Goal: Information Seeking & Learning: Learn about a topic

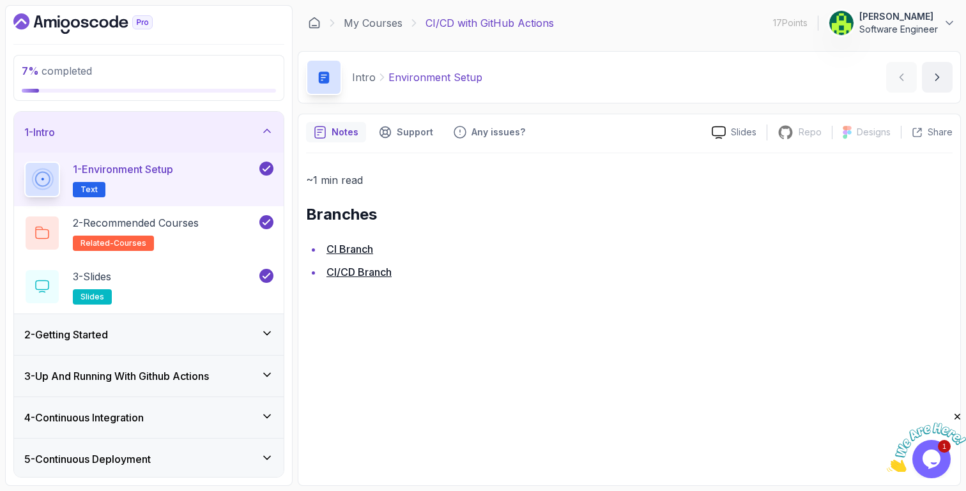
click at [158, 337] on div "2 - Getting Started" at bounding box center [148, 334] width 249 height 15
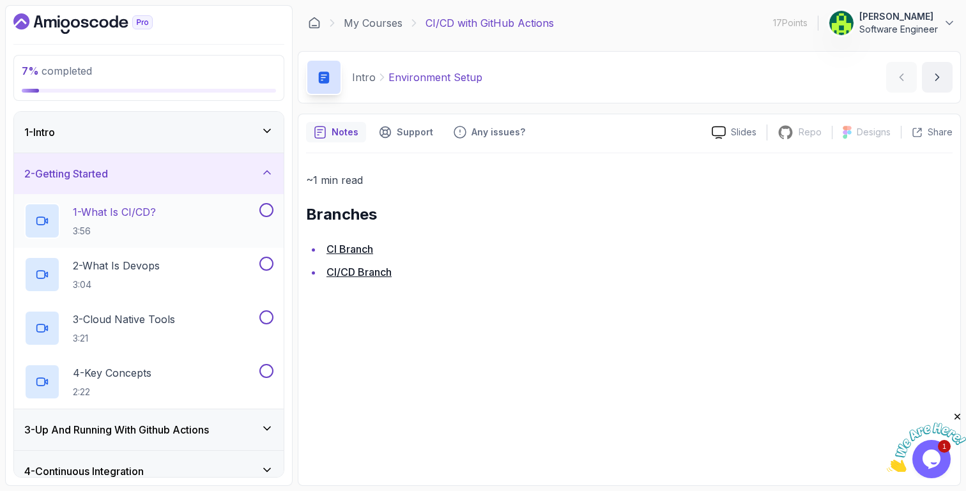
click at [143, 222] on h2 "1 - What Is CI/CD? 3:56" at bounding box center [114, 220] width 83 height 33
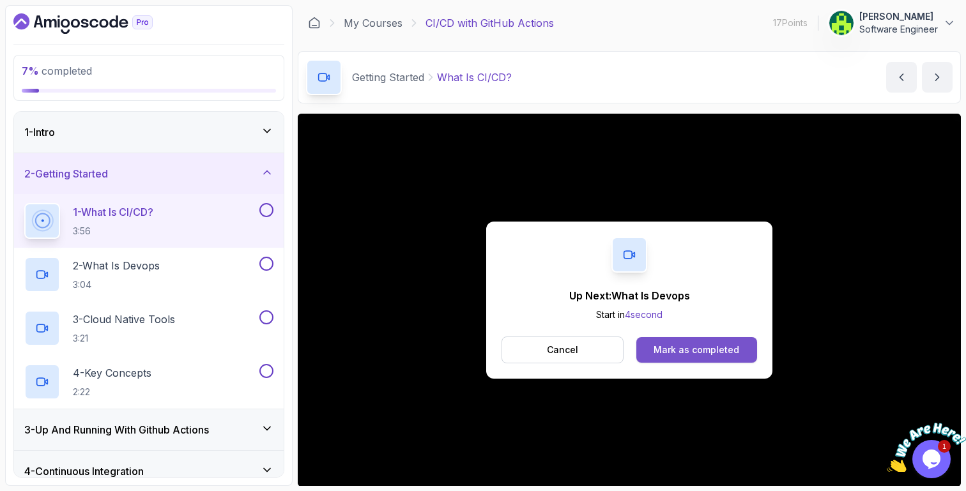
click at [674, 356] on div "Mark as completed" at bounding box center [696, 350] width 86 height 13
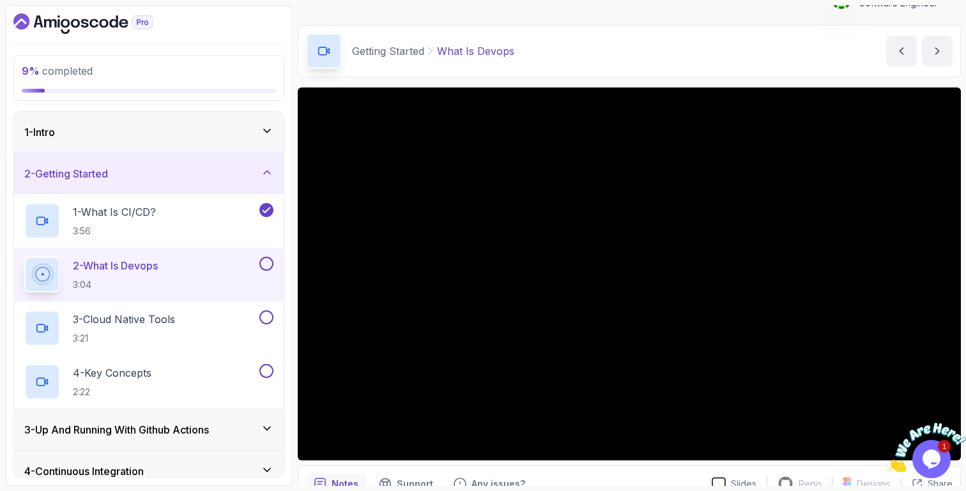
scroll to position [89, 0]
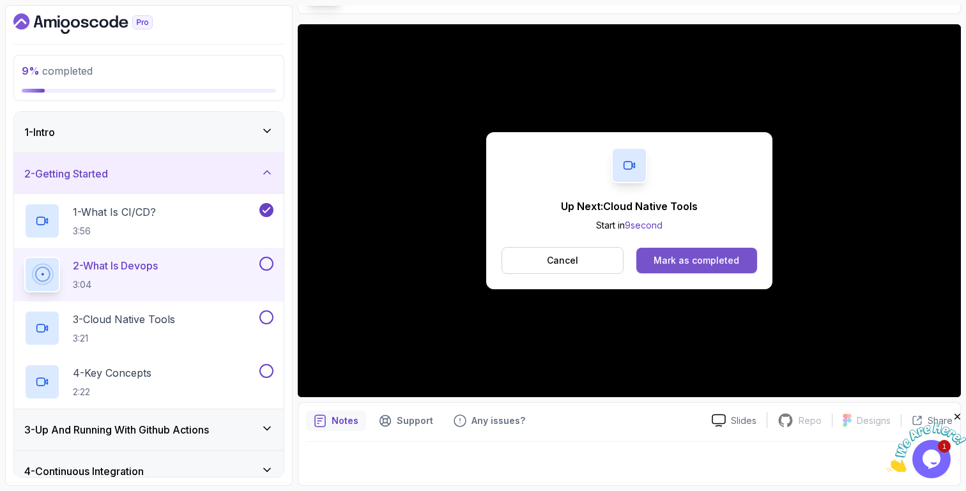
click at [679, 256] on div "Mark as completed" at bounding box center [696, 260] width 86 height 13
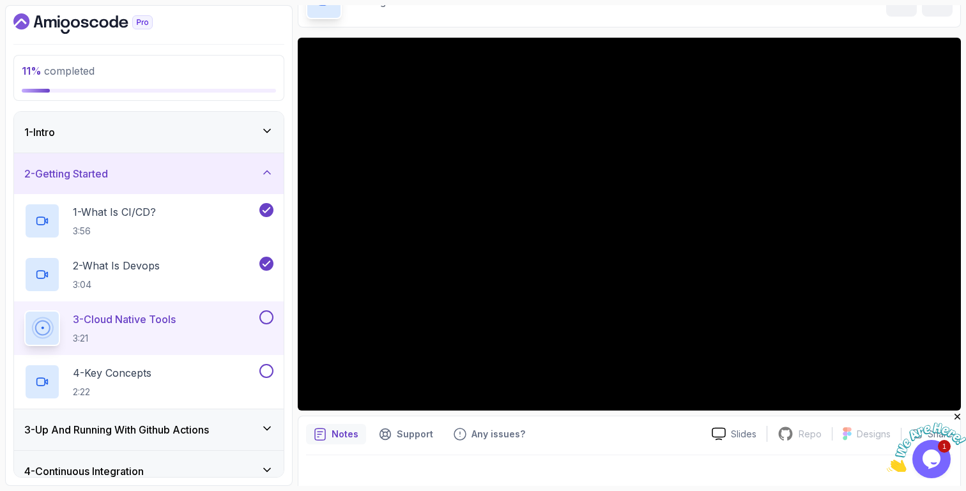
scroll to position [89, 0]
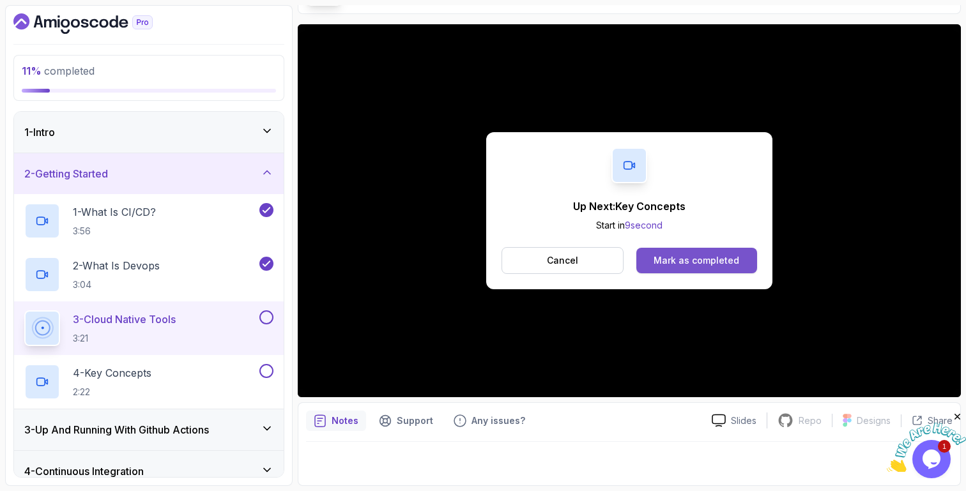
click at [657, 258] on div "Mark as completed" at bounding box center [696, 260] width 86 height 13
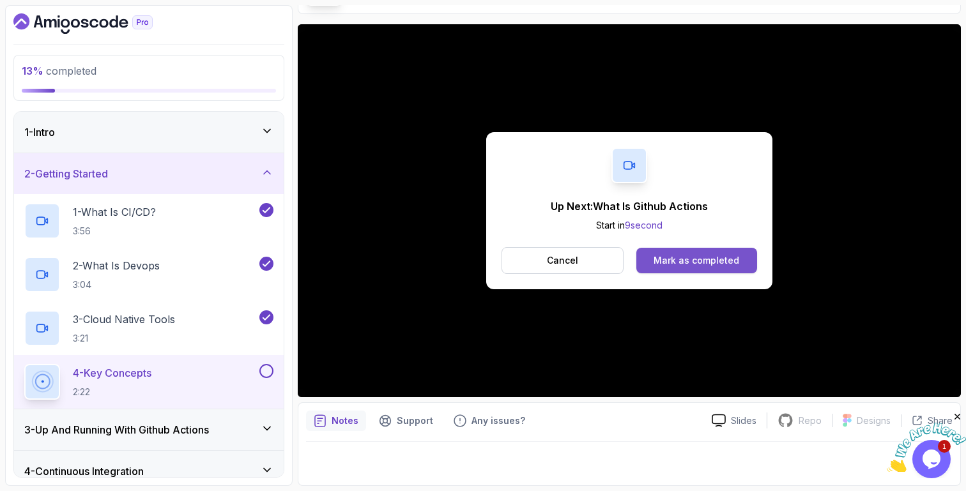
click at [676, 263] on div "Mark as completed" at bounding box center [696, 260] width 86 height 13
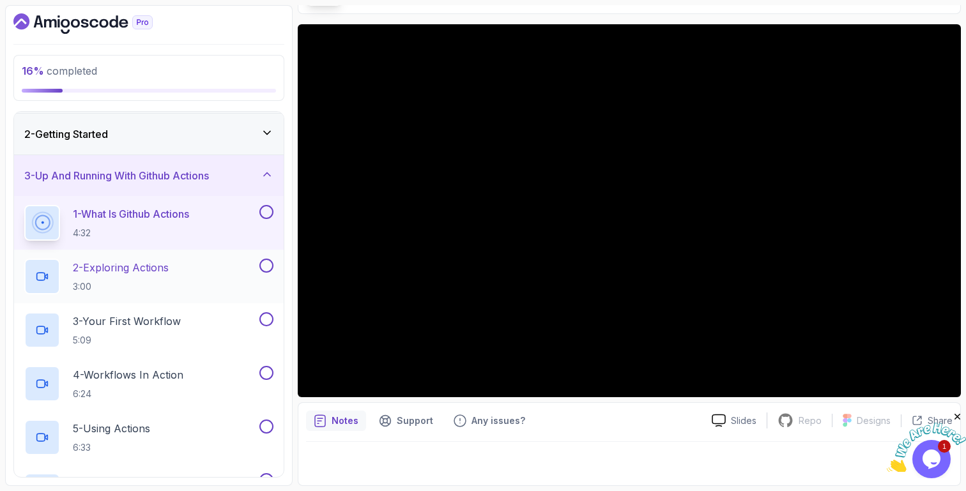
scroll to position [34, 0]
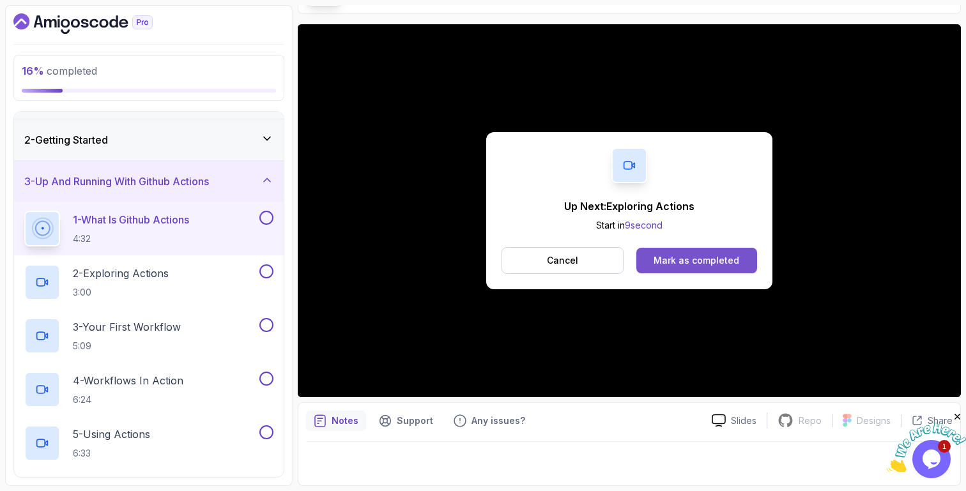
click at [675, 259] on div "Mark as completed" at bounding box center [696, 260] width 86 height 13
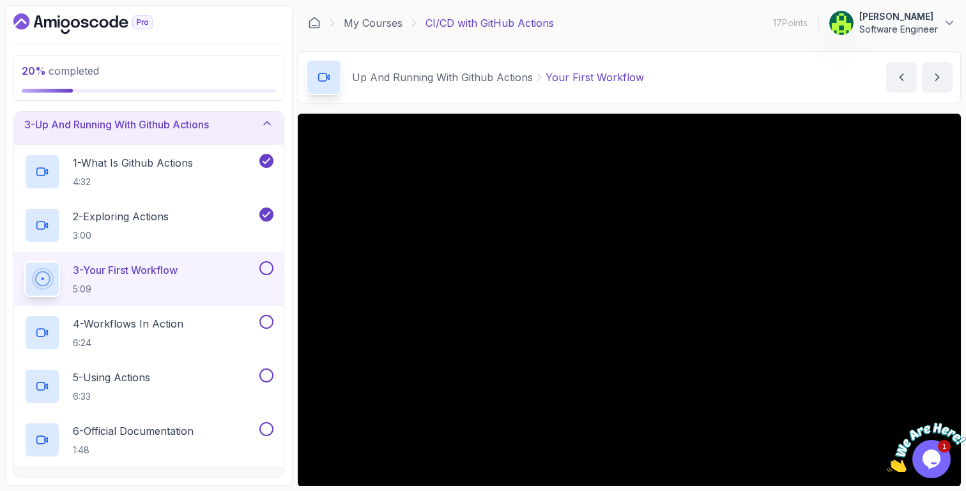
scroll to position [77, 0]
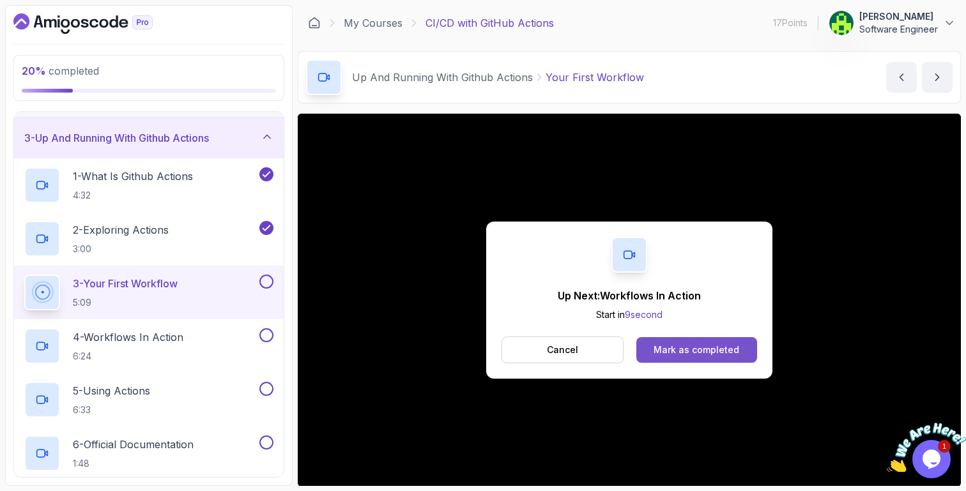
click at [720, 342] on button "Mark as completed" at bounding box center [696, 350] width 121 height 26
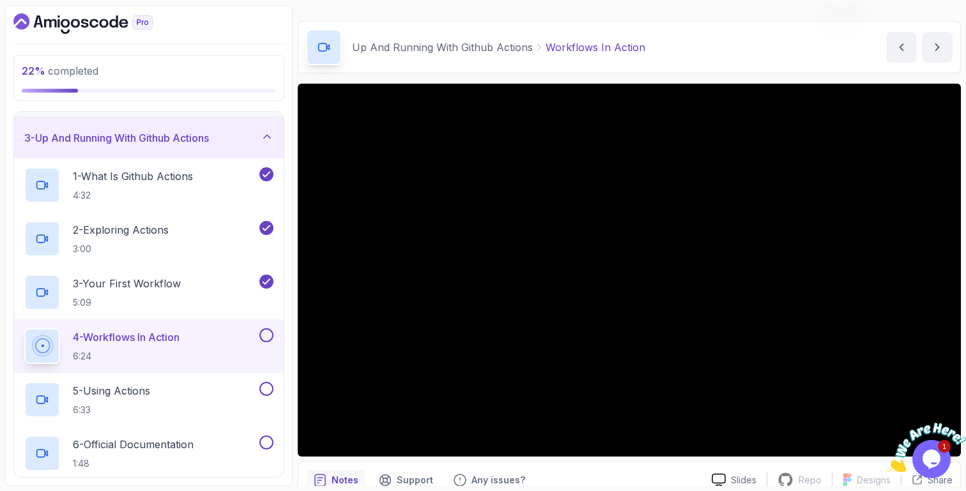
scroll to position [34, 0]
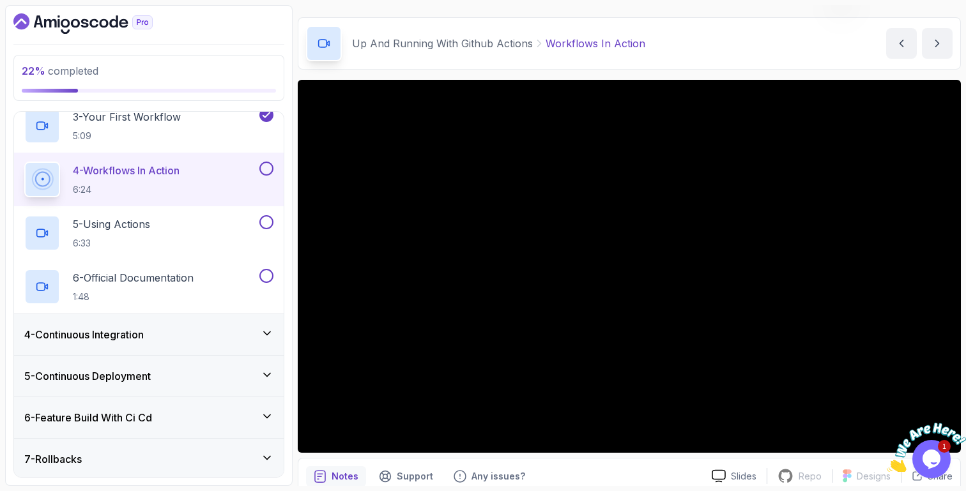
click at [264, 331] on icon at bounding box center [267, 332] width 6 height 3
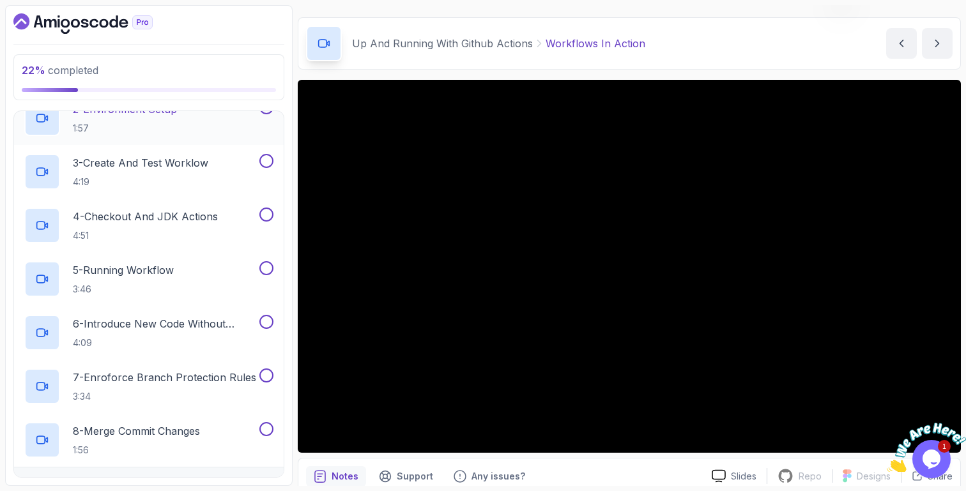
scroll to position [0, 0]
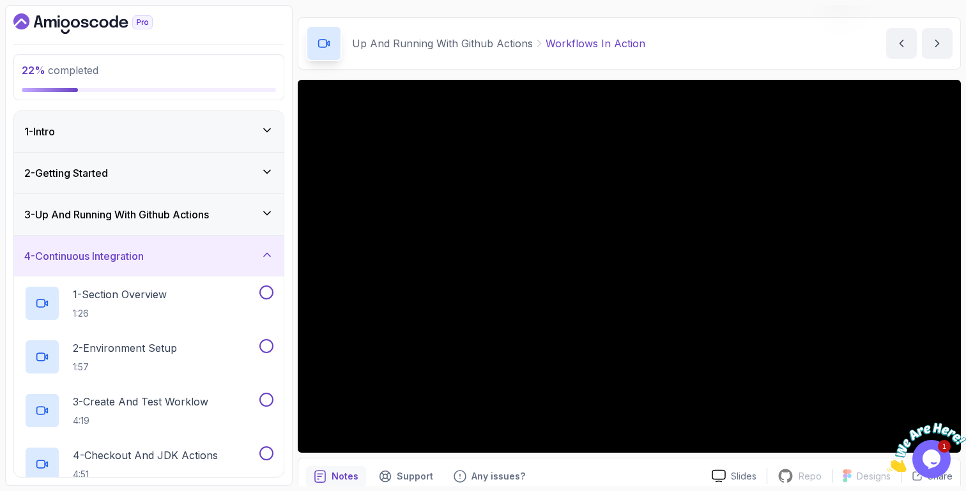
click at [264, 215] on icon at bounding box center [267, 213] width 13 height 13
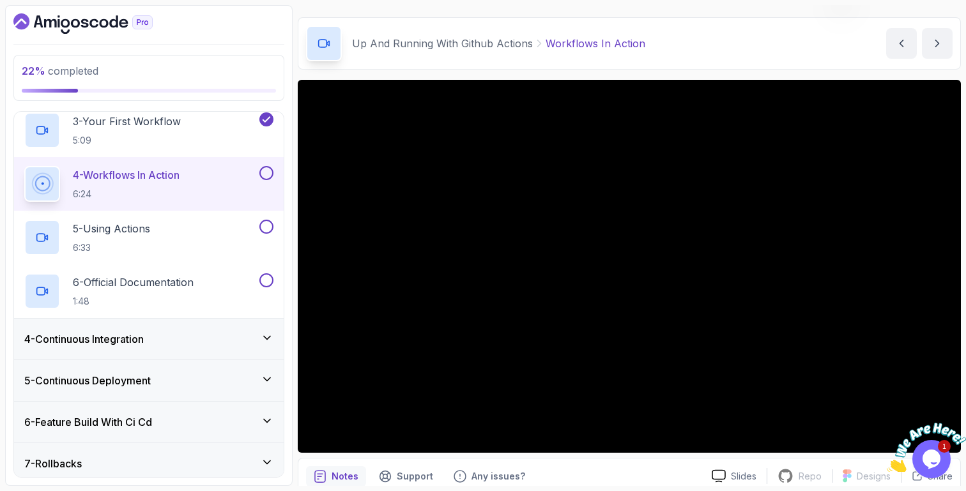
scroll to position [241, 0]
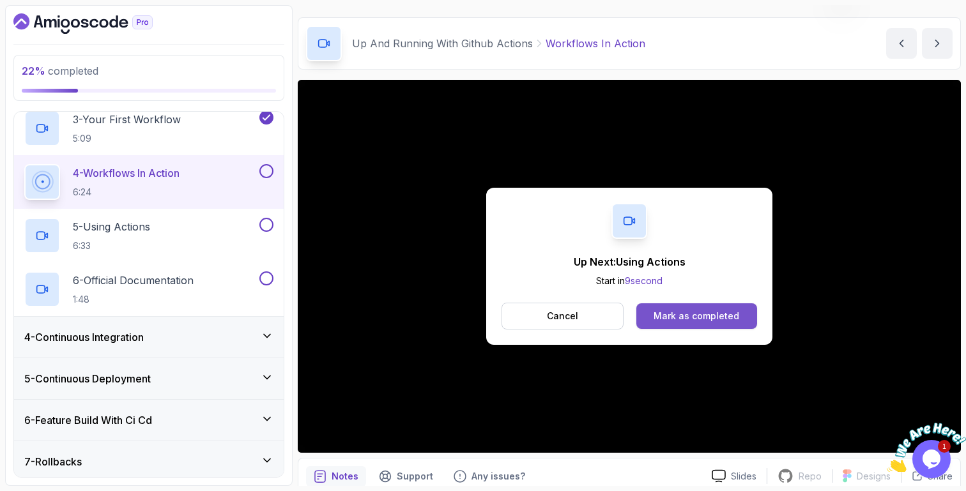
click at [721, 312] on div "Mark as completed" at bounding box center [696, 316] width 86 height 13
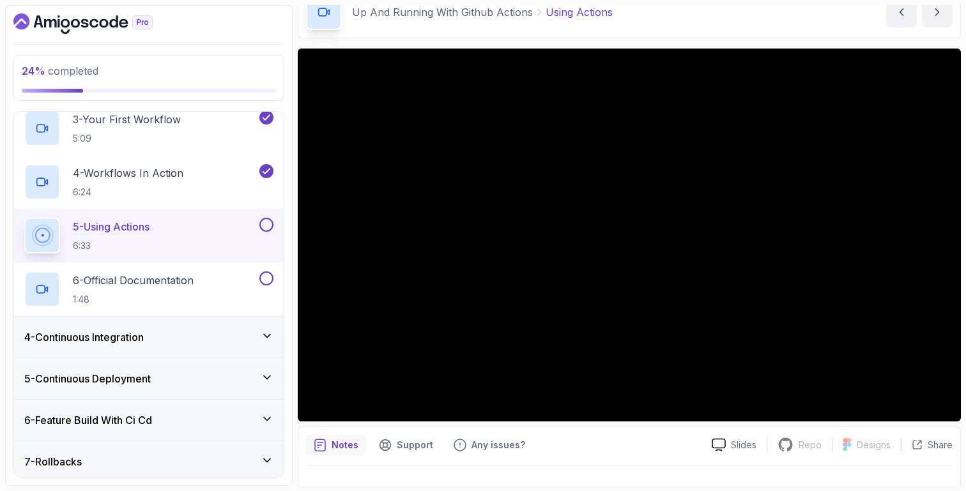
scroll to position [68, 0]
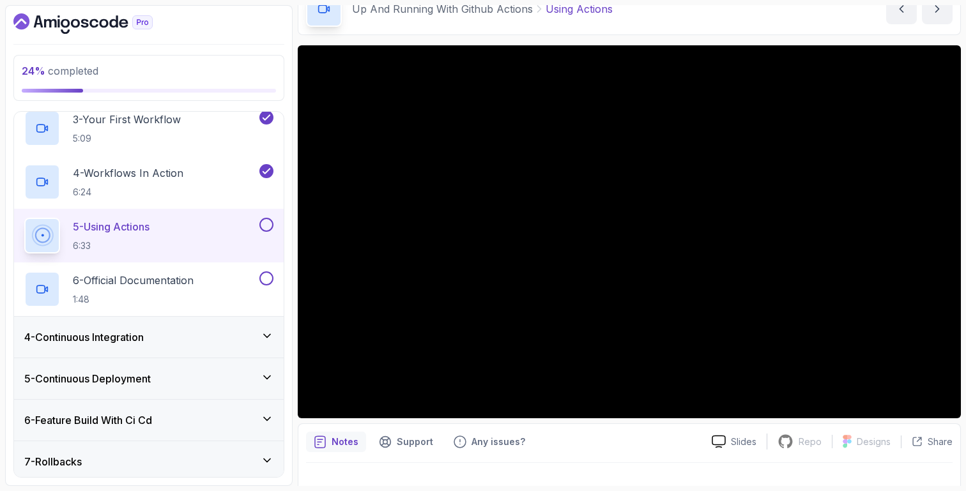
click at [662, 19] on div "Up And Running With Github Actions Using Actions Using Actions by nelson" at bounding box center [629, 9] width 663 height 52
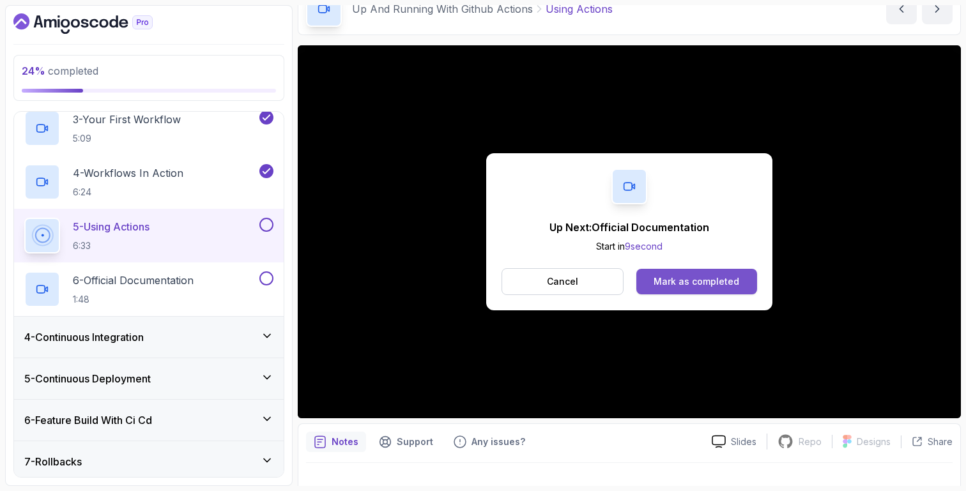
click at [660, 276] on div "Mark as completed" at bounding box center [696, 281] width 86 height 13
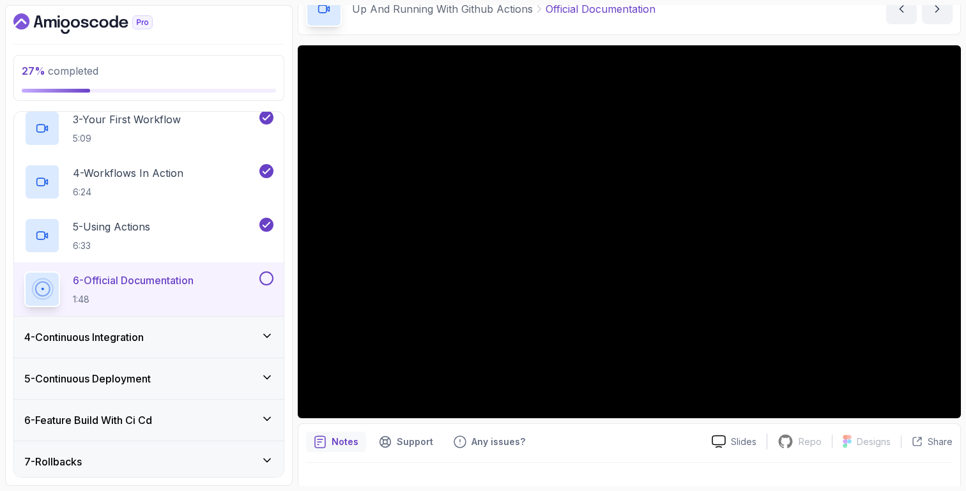
scroll to position [245, 0]
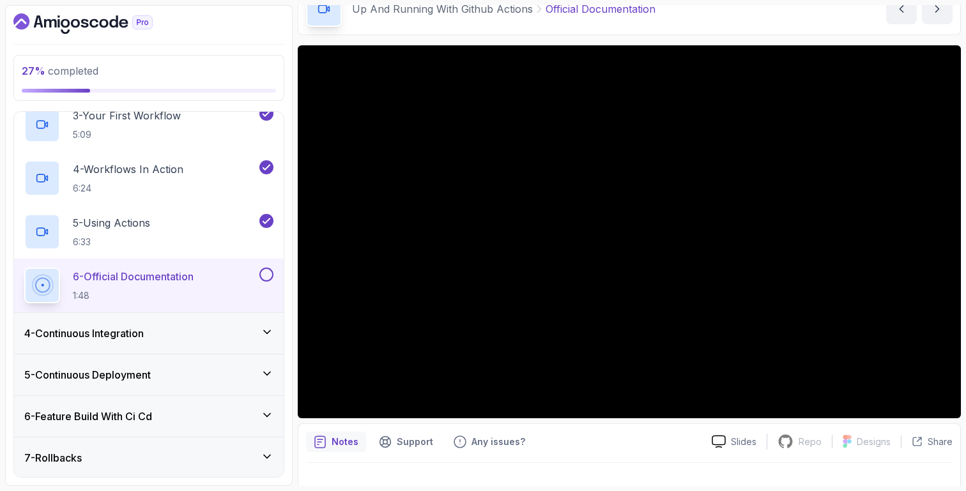
click at [266, 327] on icon at bounding box center [267, 332] width 13 height 13
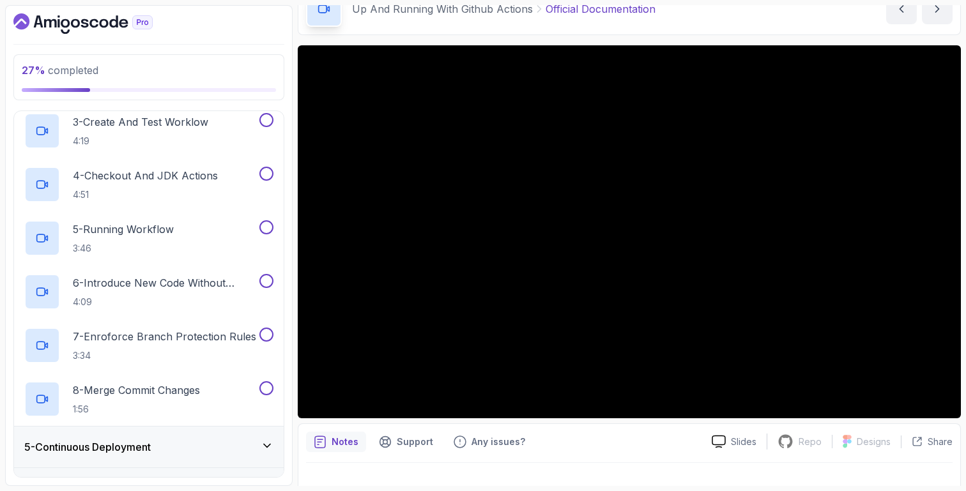
scroll to position [285, 0]
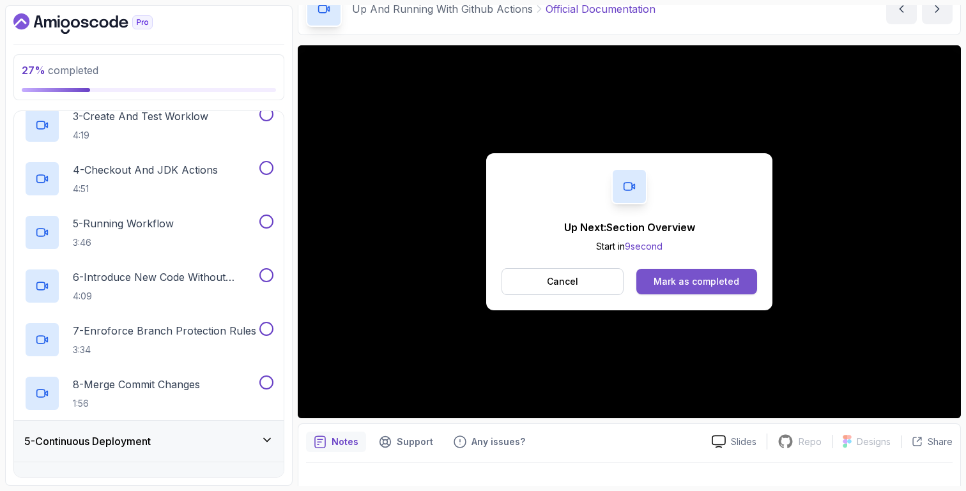
click at [693, 290] on button "Mark as completed" at bounding box center [696, 282] width 121 height 26
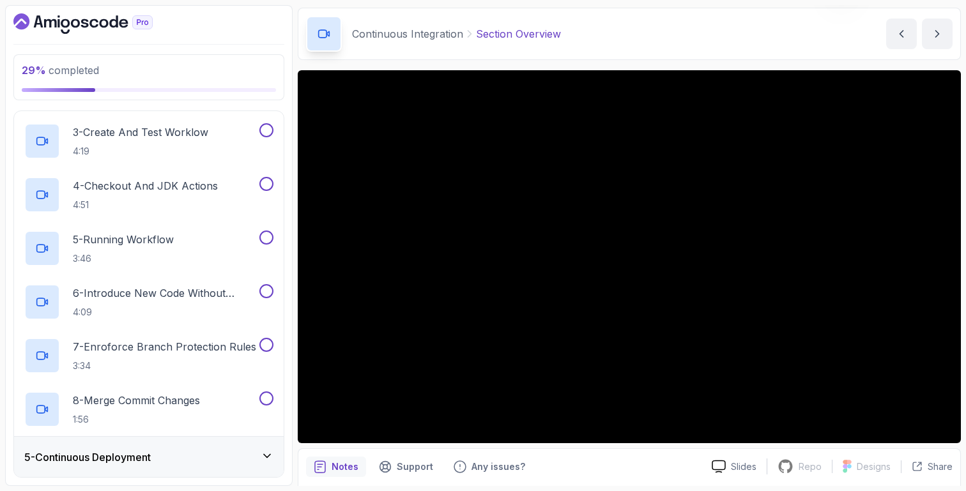
scroll to position [257, 0]
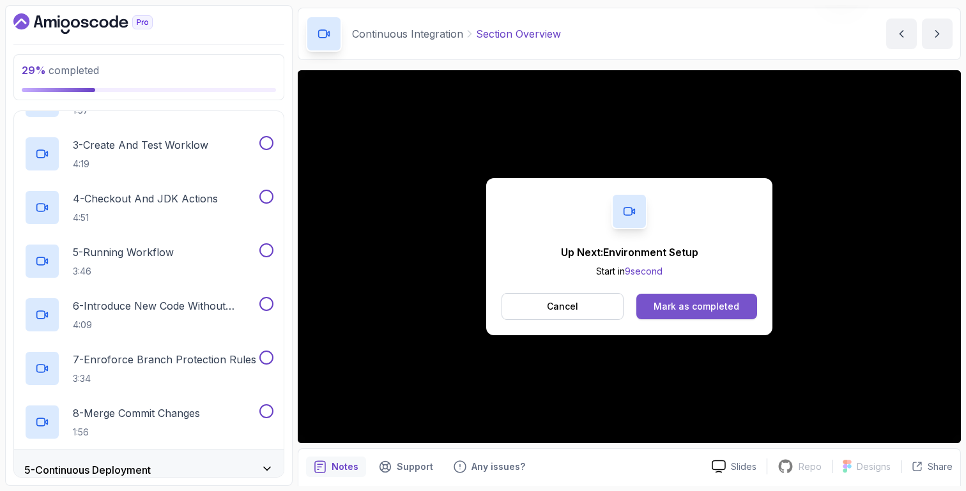
click at [663, 305] on div "Mark as completed" at bounding box center [696, 306] width 86 height 13
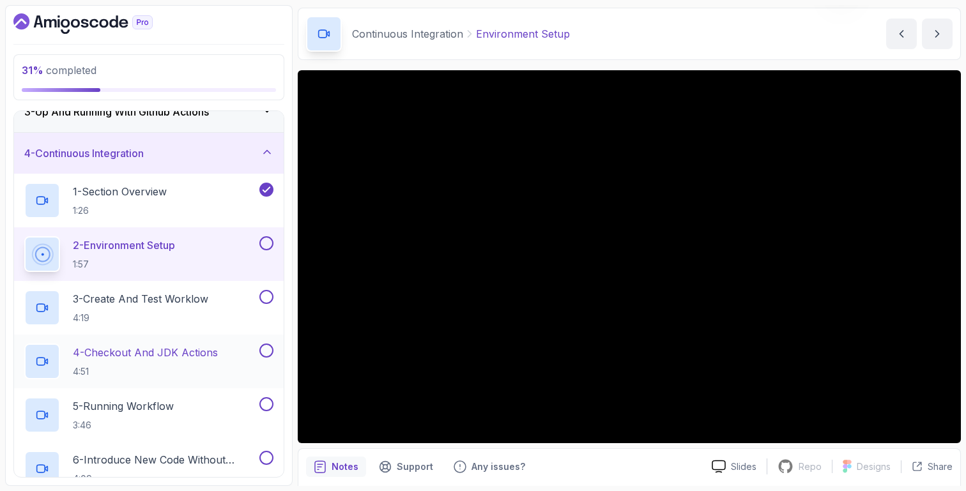
scroll to position [107, 0]
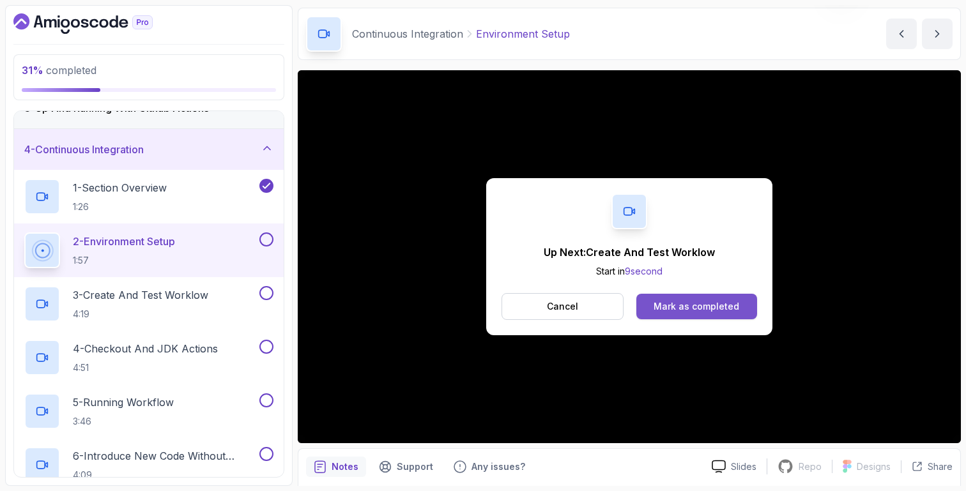
click at [687, 299] on button "Mark as completed" at bounding box center [696, 307] width 121 height 26
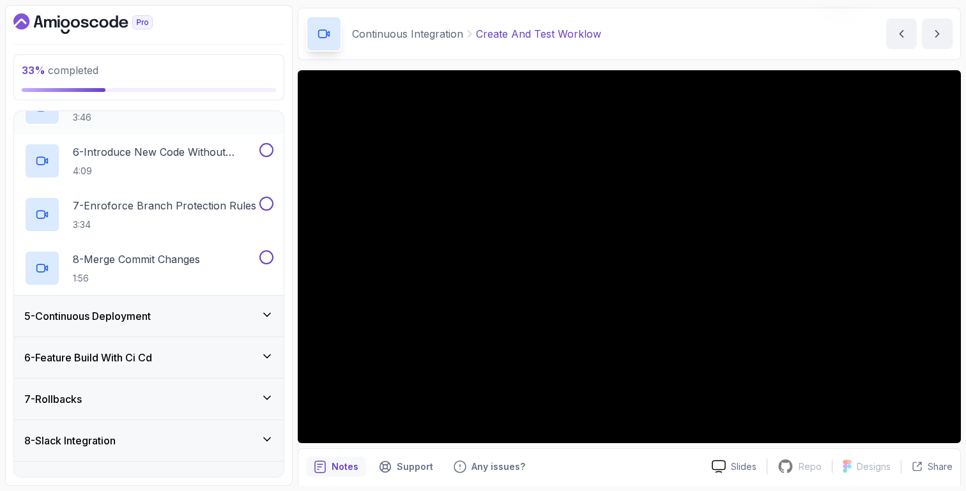
scroll to position [436, 0]
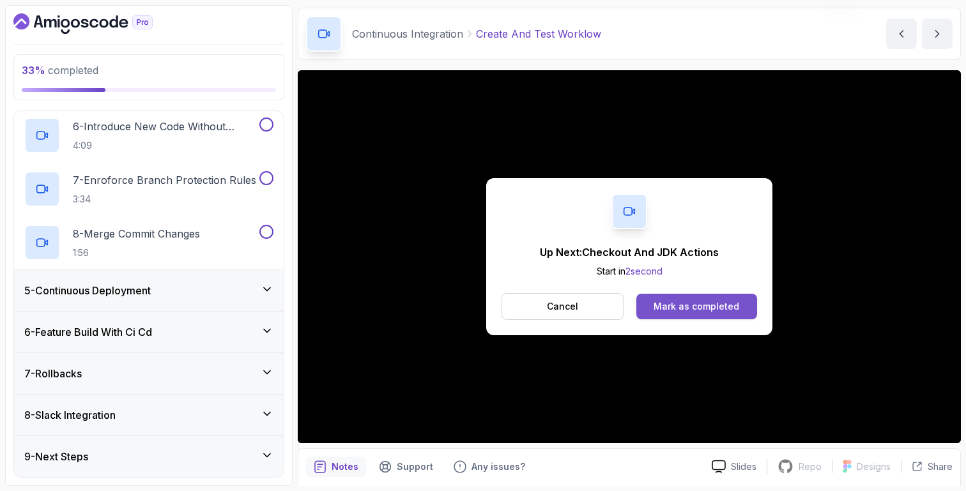
click at [708, 306] on div "Mark as completed" at bounding box center [696, 306] width 86 height 13
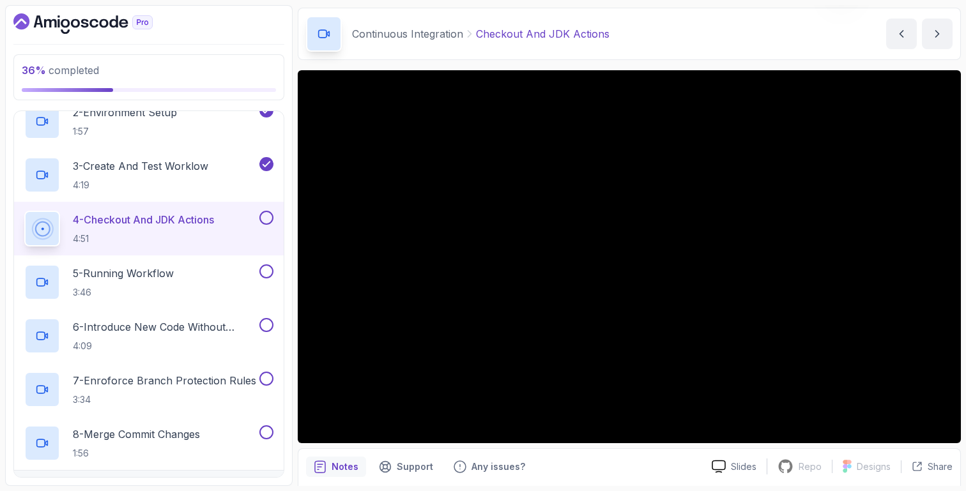
scroll to position [234, 0]
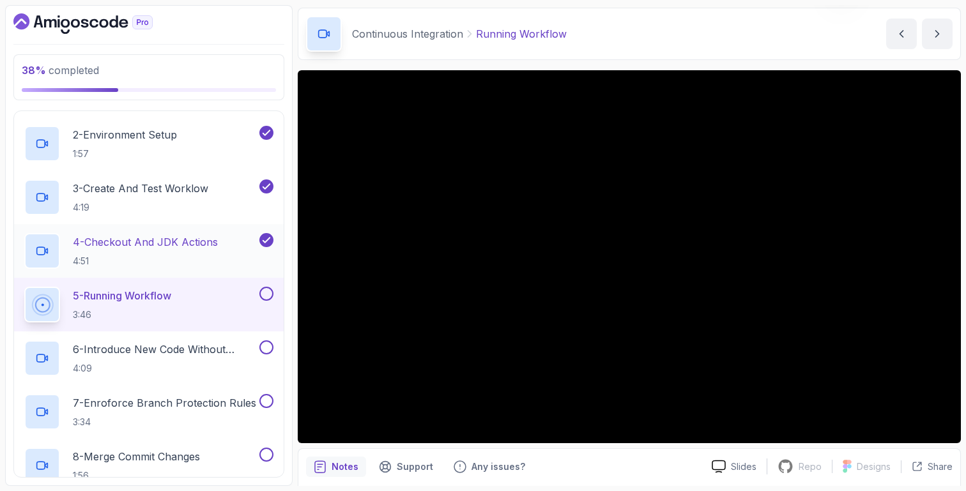
scroll to position [195, 0]
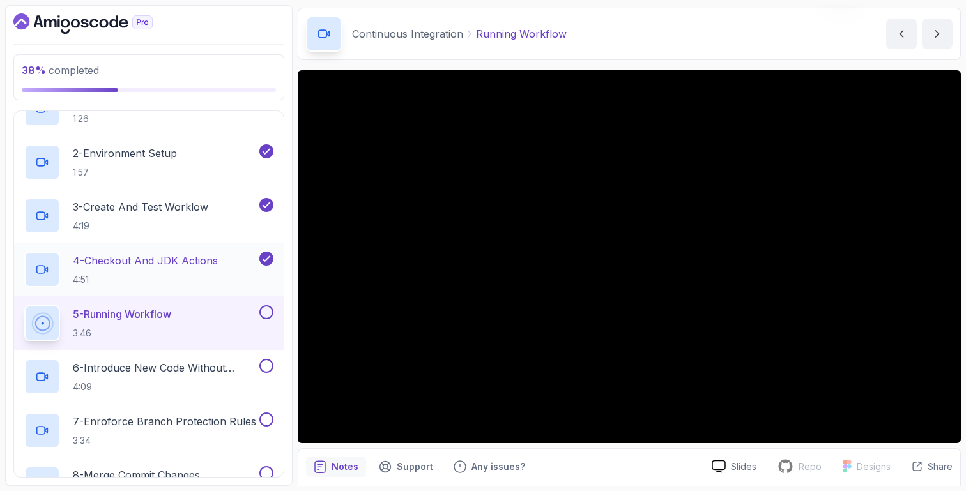
click at [144, 258] on p "4 - Checkout And JDK Actions" at bounding box center [145, 260] width 145 height 15
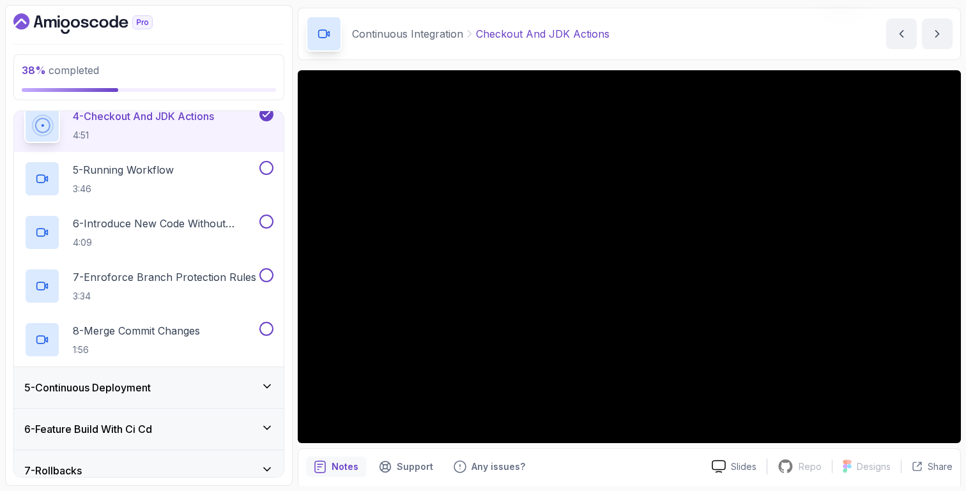
scroll to position [340, 0]
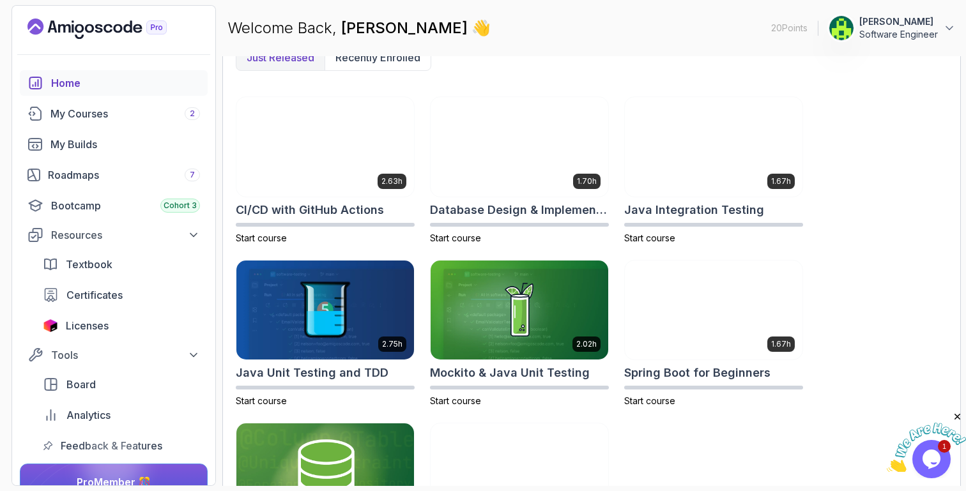
scroll to position [359, 0]
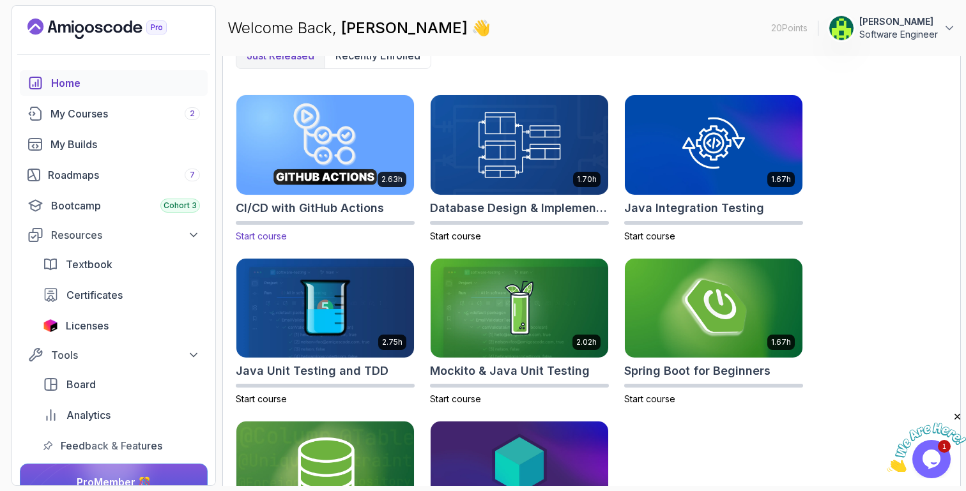
click at [339, 135] on img at bounding box center [325, 145] width 186 height 104
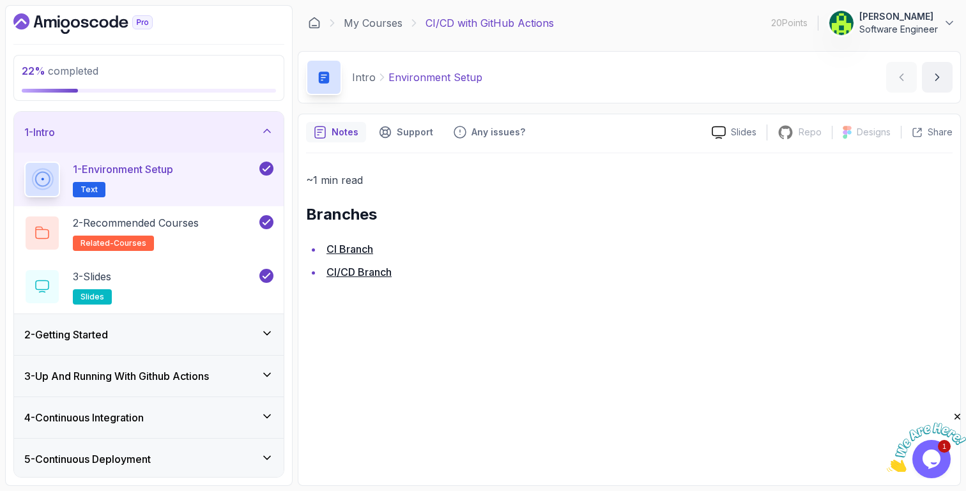
click at [265, 125] on icon at bounding box center [267, 131] width 13 height 13
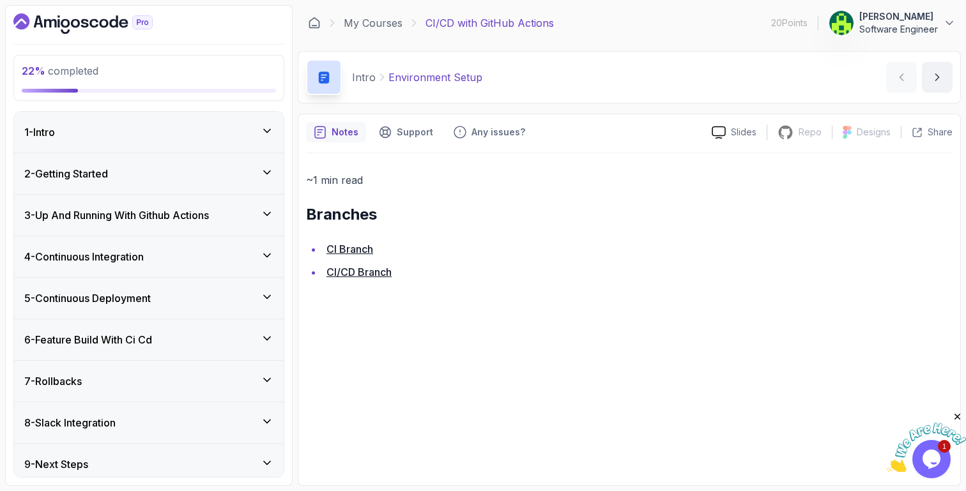
scroll to position [8, 0]
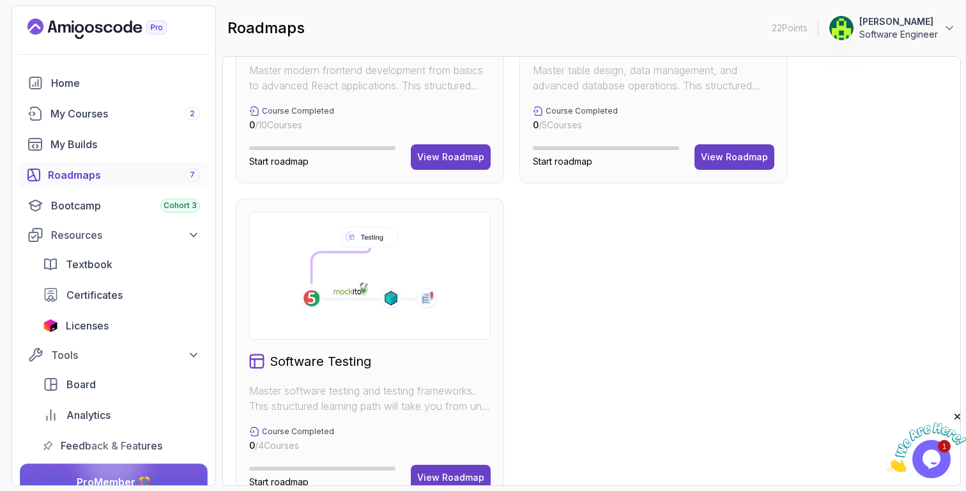
scroll to position [834, 0]
click at [150, 176] on div "Roadmaps 7" at bounding box center [124, 174] width 152 height 15
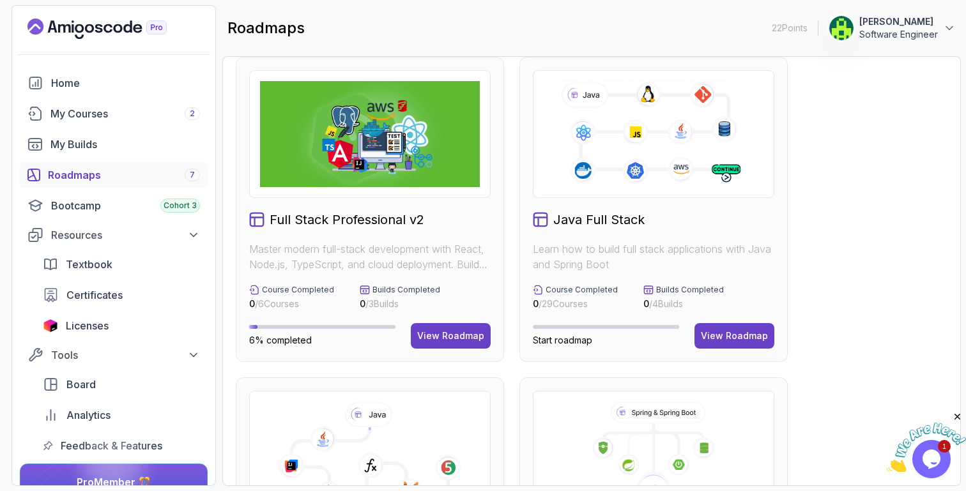
scroll to position [0, 0]
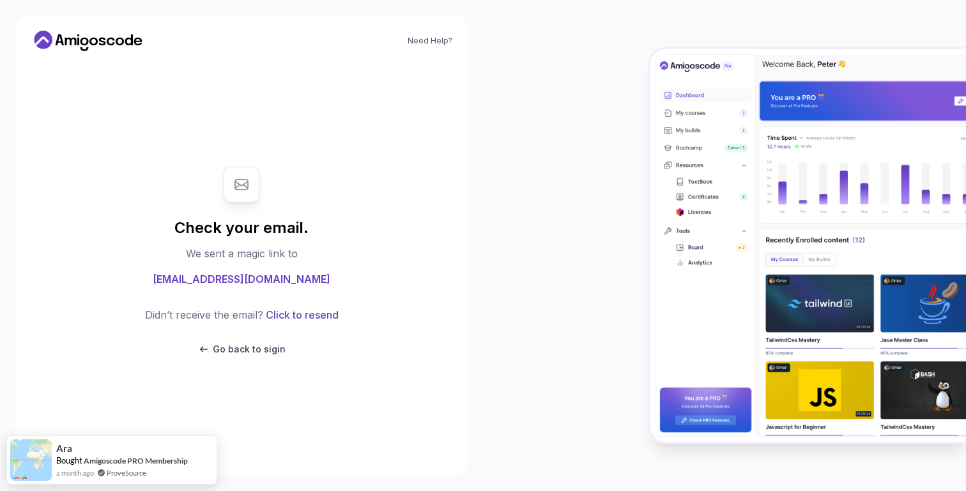
click at [125, 42] on icon at bounding box center [129, 39] width 8 height 11
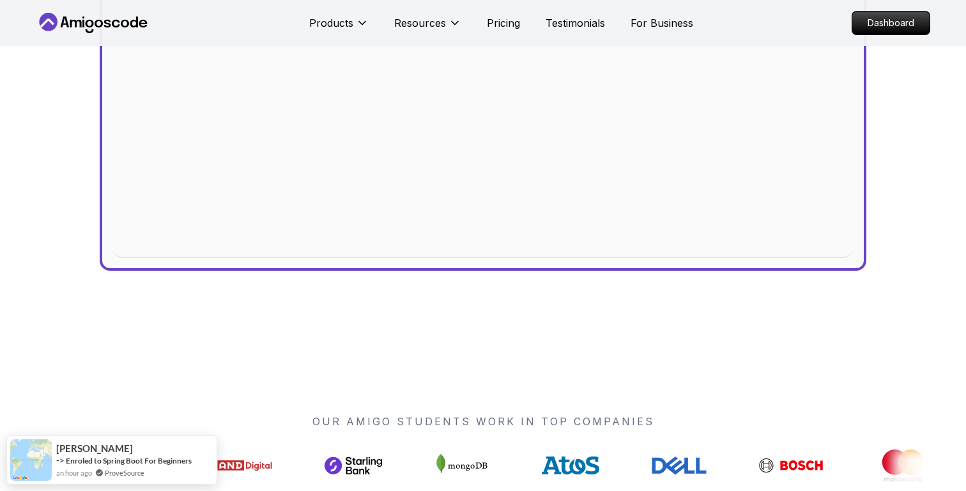
scroll to position [658, 0]
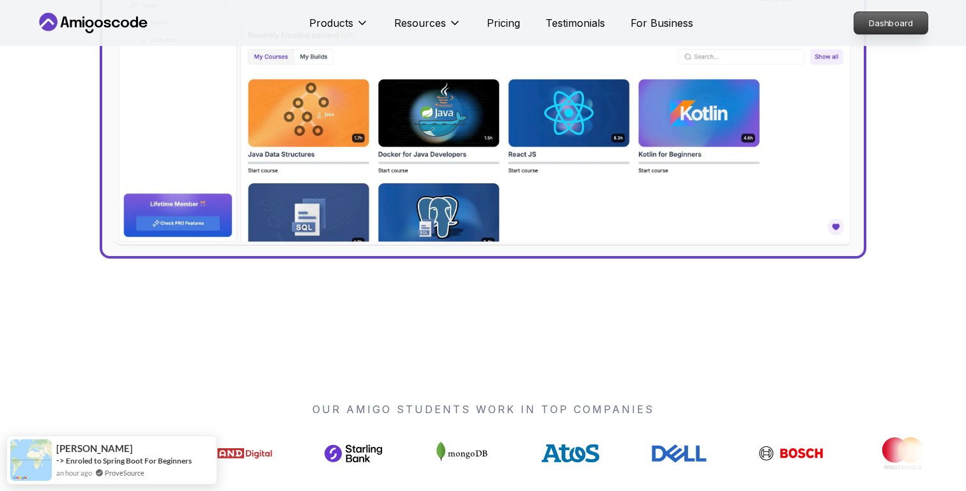
click at [902, 21] on p "Dashboard" at bounding box center [890, 23] width 73 height 22
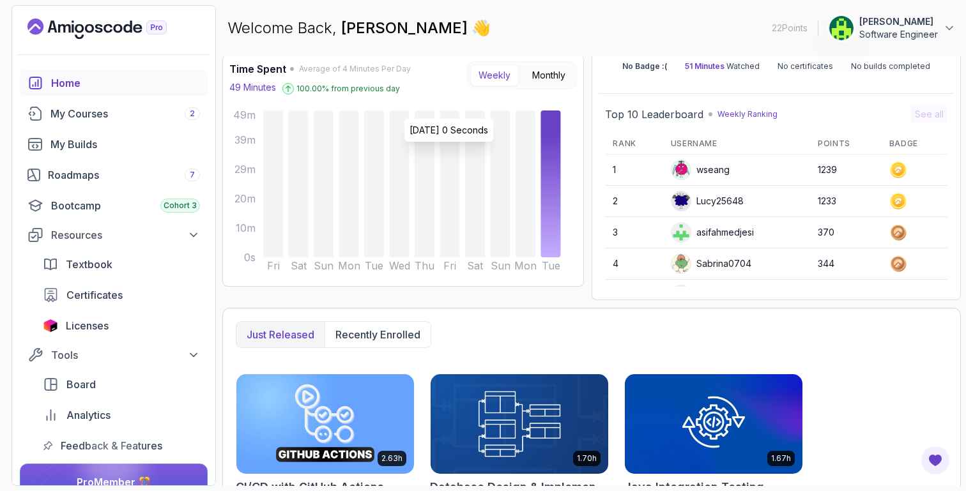
scroll to position [61, 0]
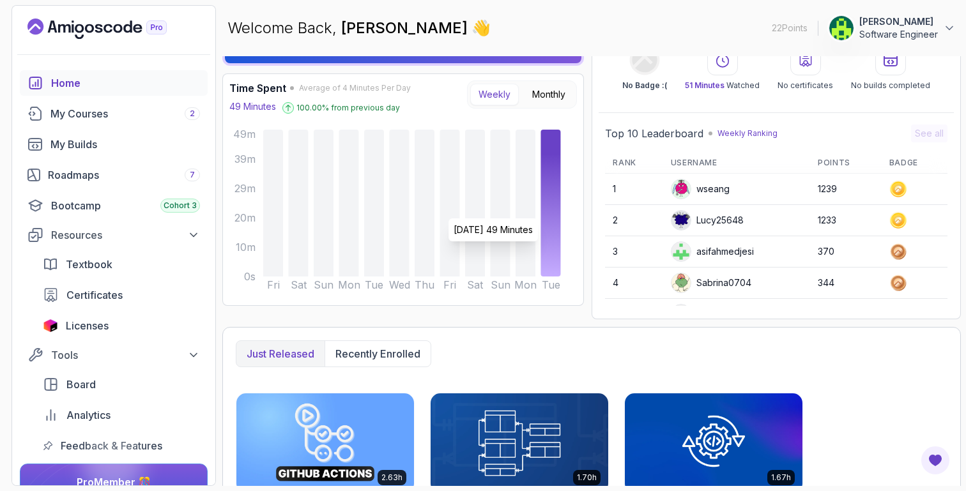
click at [547, 212] on icon at bounding box center [550, 203] width 20 height 147
click at [338, 409] on img at bounding box center [325, 443] width 186 height 104
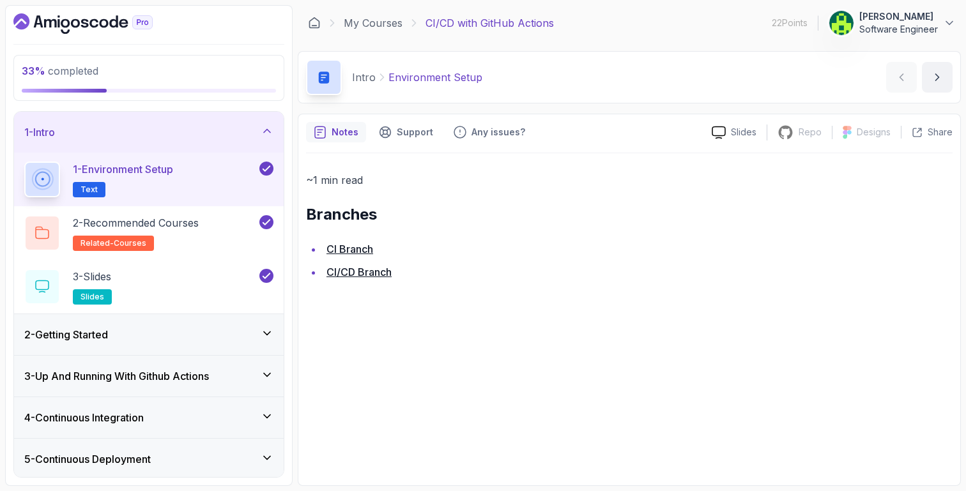
click at [267, 130] on icon at bounding box center [267, 130] width 6 height 3
